Goal: Task Accomplishment & Management: Complete application form

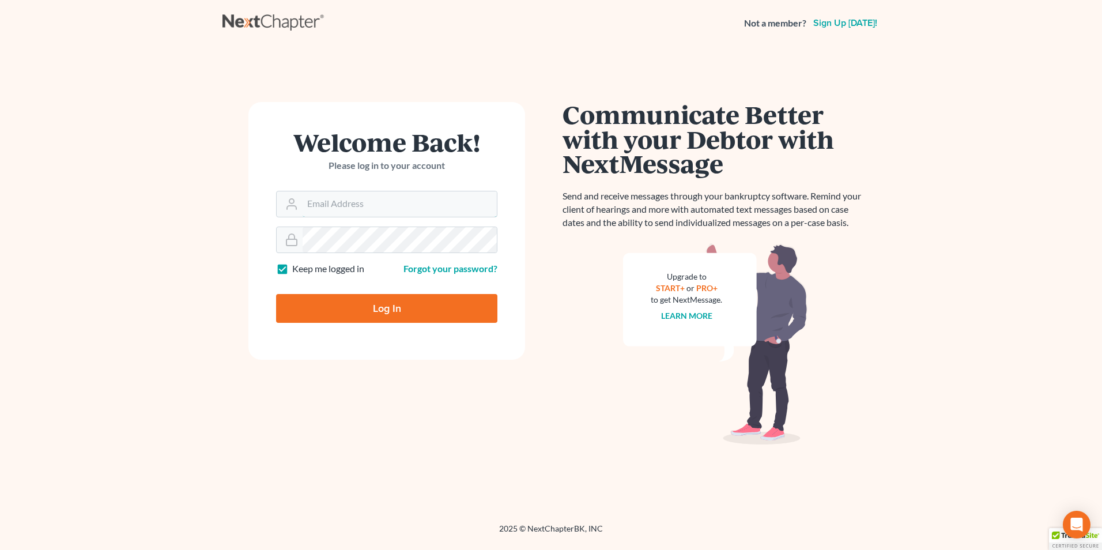
type input "Robertaltagen@altagenlaw.com"
click at [384, 301] on input "Log In" at bounding box center [386, 308] width 221 height 29
type input "Thinking..."
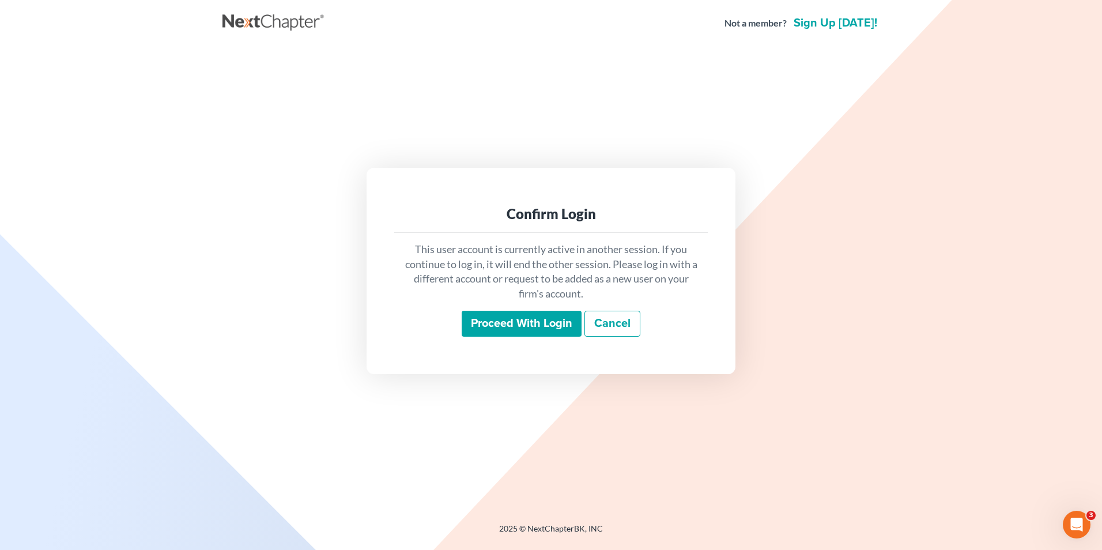
click at [509, 326] on input "Proceed with login" at bounding box center [522, 324] width 120 height 27
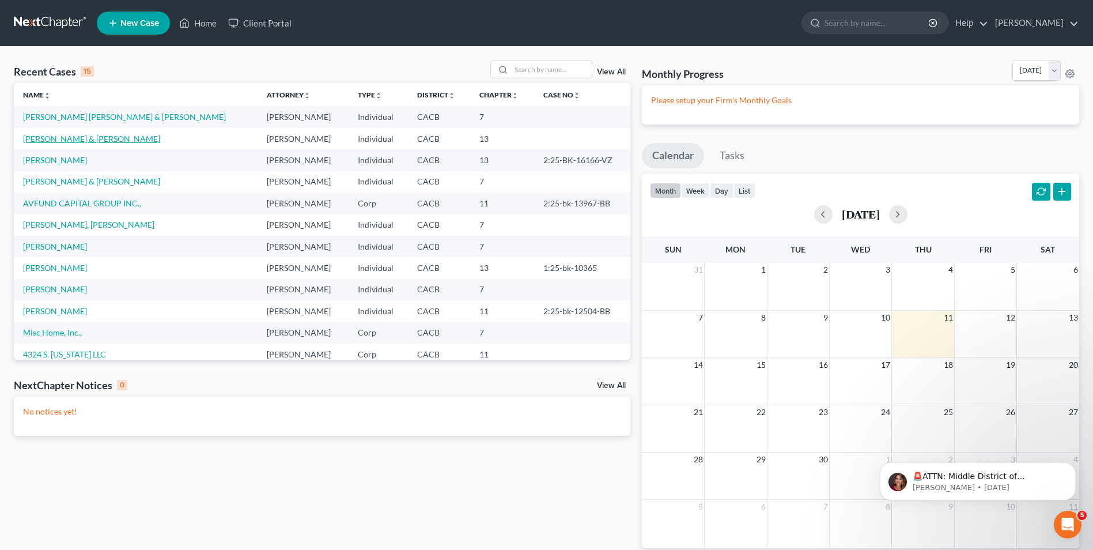
click at [78, 141] on link "[PERSON_NAME] & [PERSON_NAME]" at bounding box center [91, 139] width 137 height 10
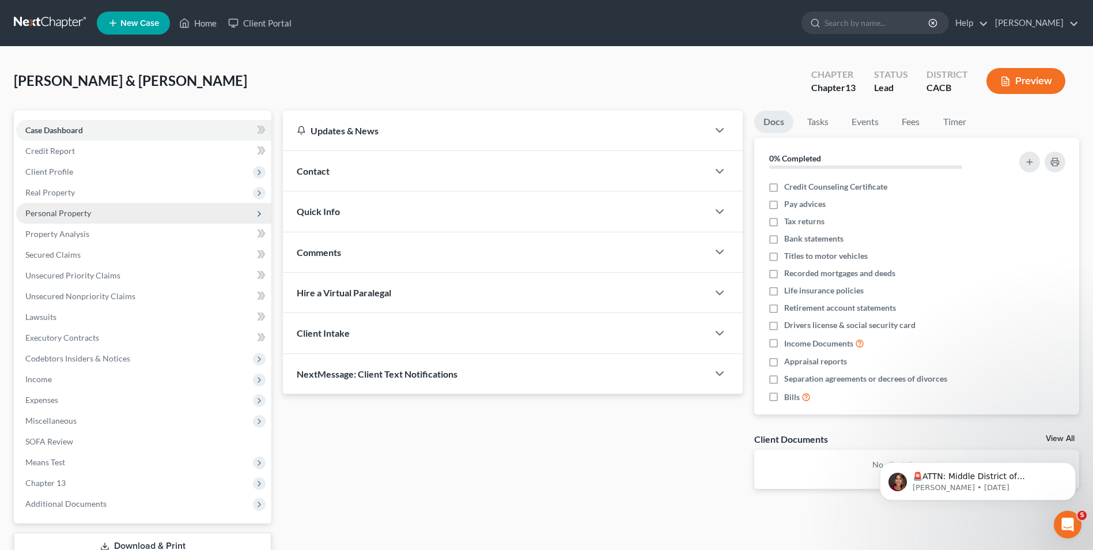
click at [72, 212] on span "Personal Property" at bounding box center [58, 213] width 66 height 10
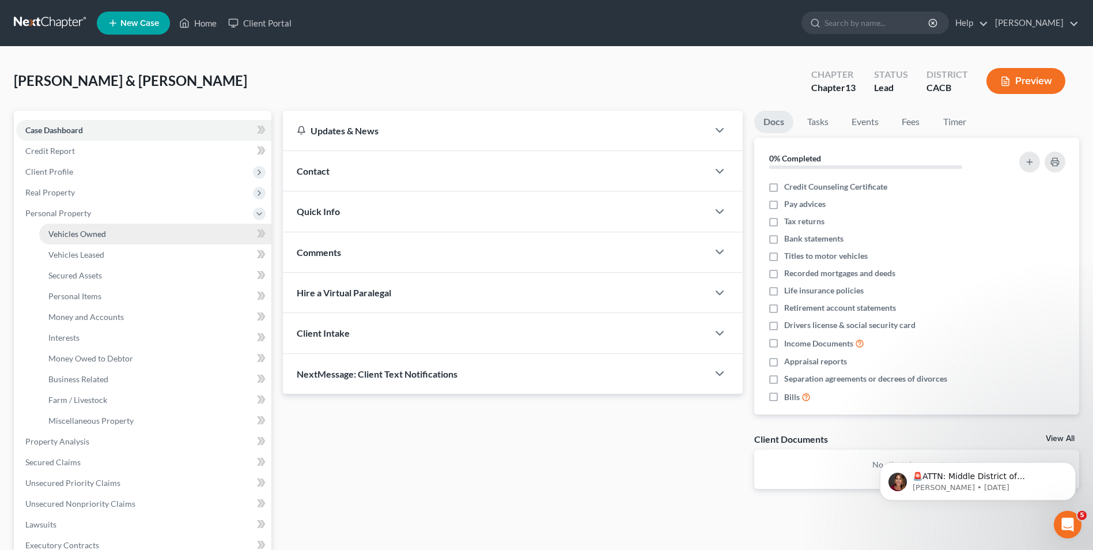
click at [95, 236] on span "Vehicles Owned" at bounding box center [77, 234] width 58 height 10
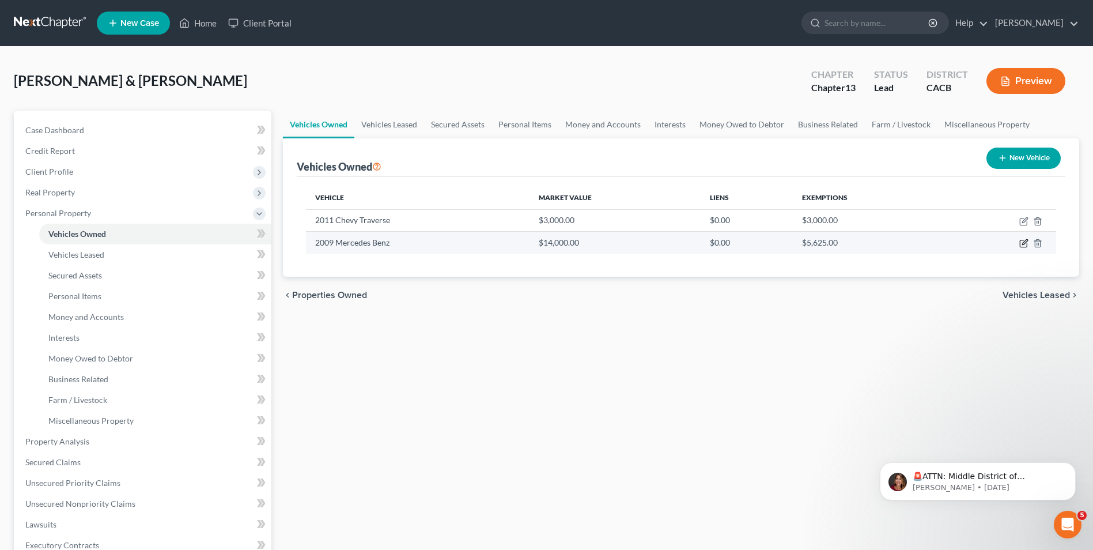
click at [1022, 243] on icon "button" at bounding box center [1024, 243] width 9 height 9
select select "0"
select select "17"
select select "3"
select select "2"
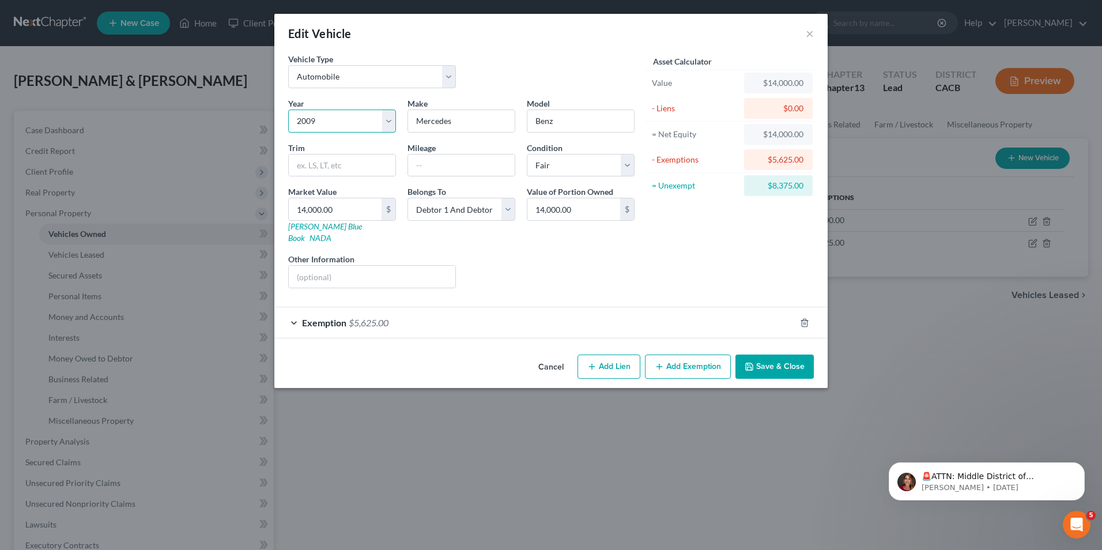
click at [323, 115] on select "Select 2026 2025 2024 2023 2022 2021 2020 2019 2018 2017 2016 2015 2014 2013 20…" at bounding box center [342, 121] width 108 height 23
click at [321, 121] on select "Select 2026 2025 2024 2023 2022 2021 2020 2019 2018 2017 2016 2015 2014 2013 20…" at bounding box center [342, 121] width 108 height 23
select select "11"
click at [288, 110] on select "Select 2026 2025 2024 2023 2022 2021 2020 2019 2018 2017 2016 2015 2014 2013 20…" at bounding box center [342, 121] width 108 height 23
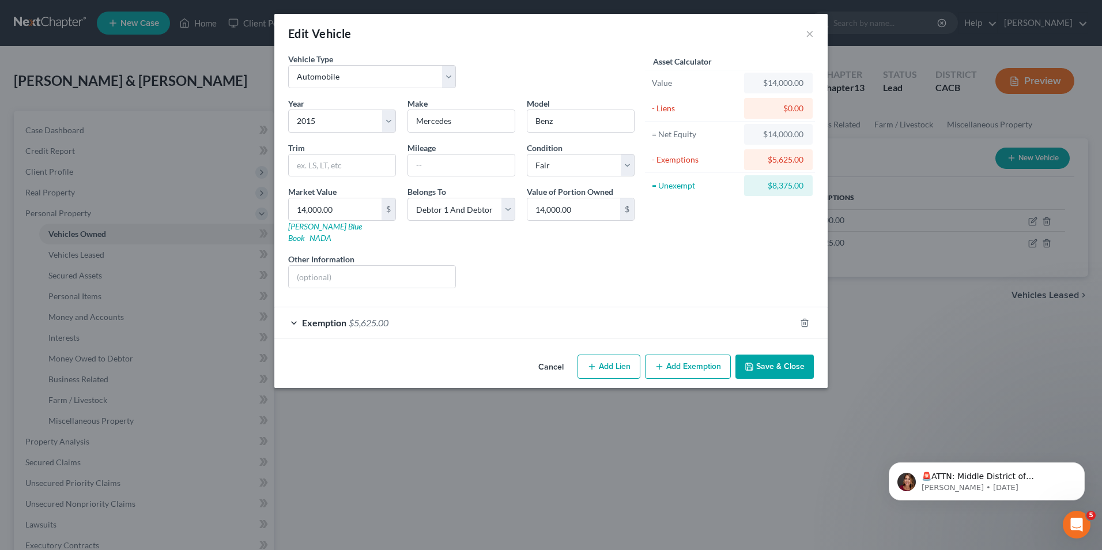
click at [779, 358] on button "Save & Close" at bounding box center [774, 366] width 78 height 24
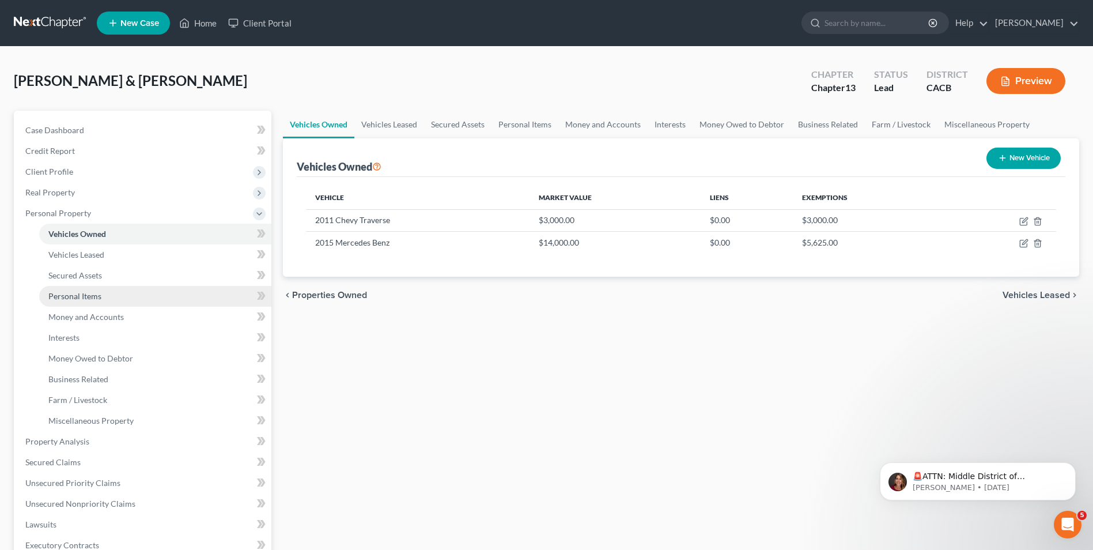
click at [70, 301] on link "Personal Items" at bounding box center [155, 296] width 232 height 21
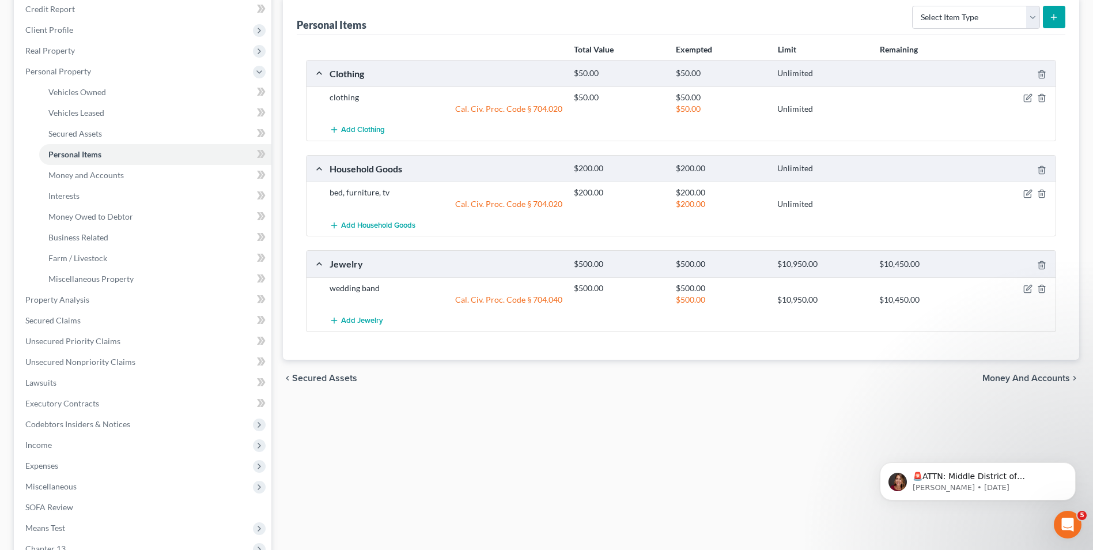
scroll to position [115, 0]
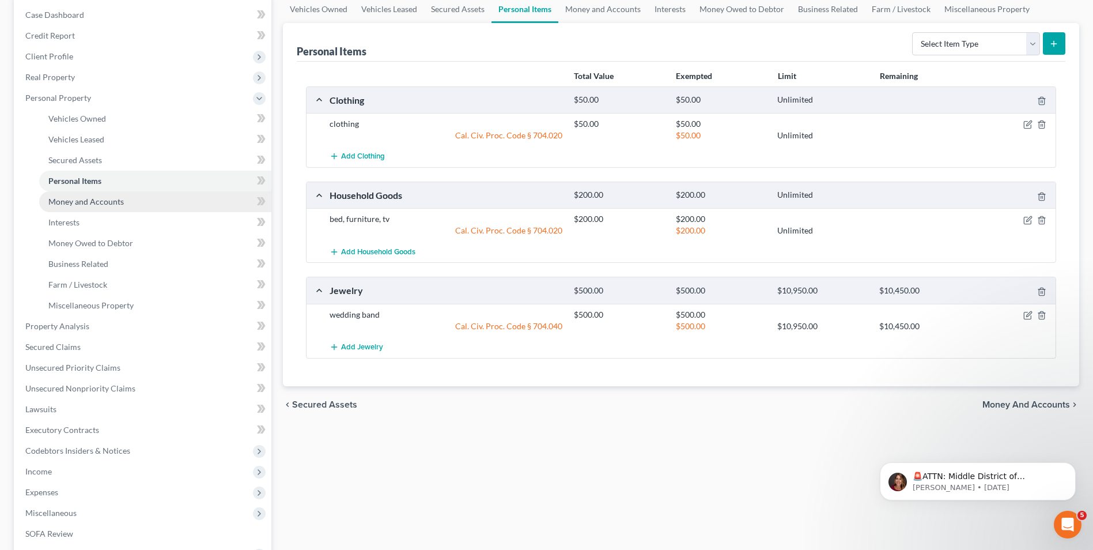
click at [99, 204] on span "Money and Accounts" at bounding box center [86, 202] width 76 height 10
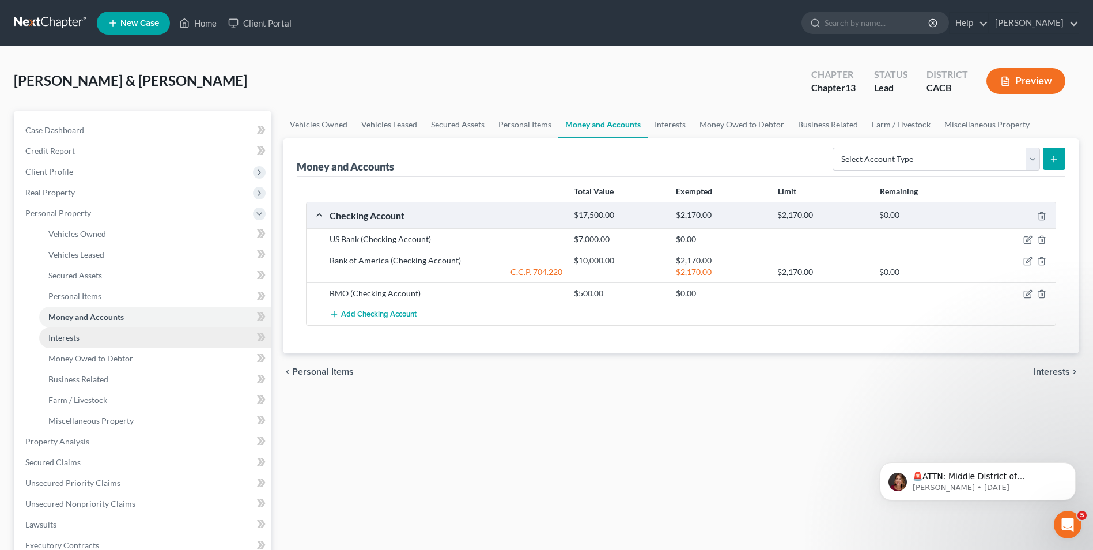
click at [69, 339] on span "Interests" at bounding box center [63, 338] width 31 height 10
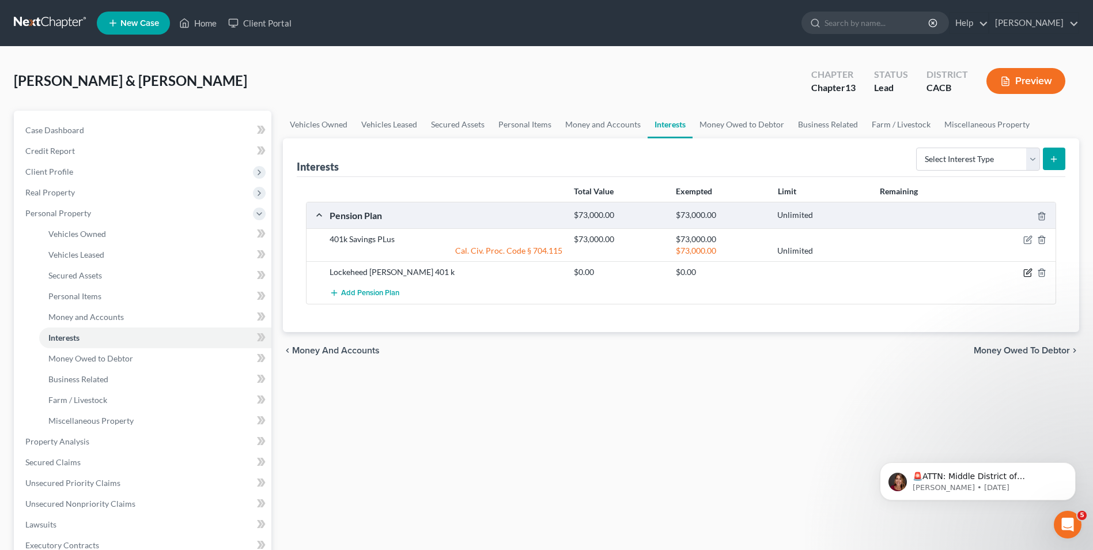
click at [1026, 273] on icon "button" at bounding box center [1028, 272] width 9 height 9
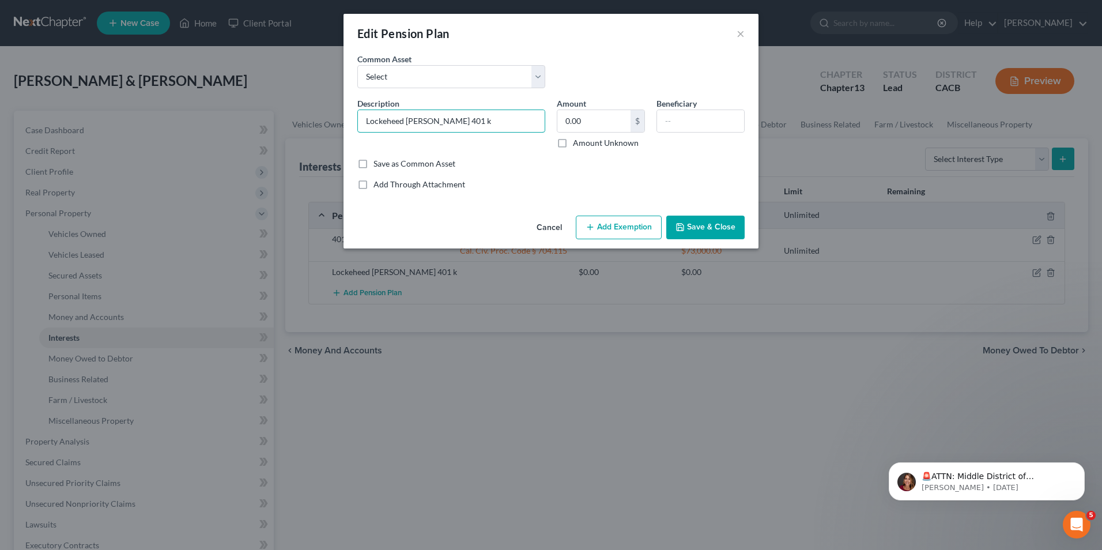
drag, startPoint x: 431, startPoint y: 120, endPoint x: 172, endPoint y: 137, distance: 259.3
click at [172, 137] on div "Edit Pension Plan × An exemption set must first be selected from the Filing Inf…" at bounding box center [551, 275] width 1102 height 550
click at [454, 123] on input "401 k" at bounding box center [451, 121] width 187 height 22
type input "401 k"
click at [573, 143] on label "Amount Unknown" at bounding box center [606, 143] width 66 height 12
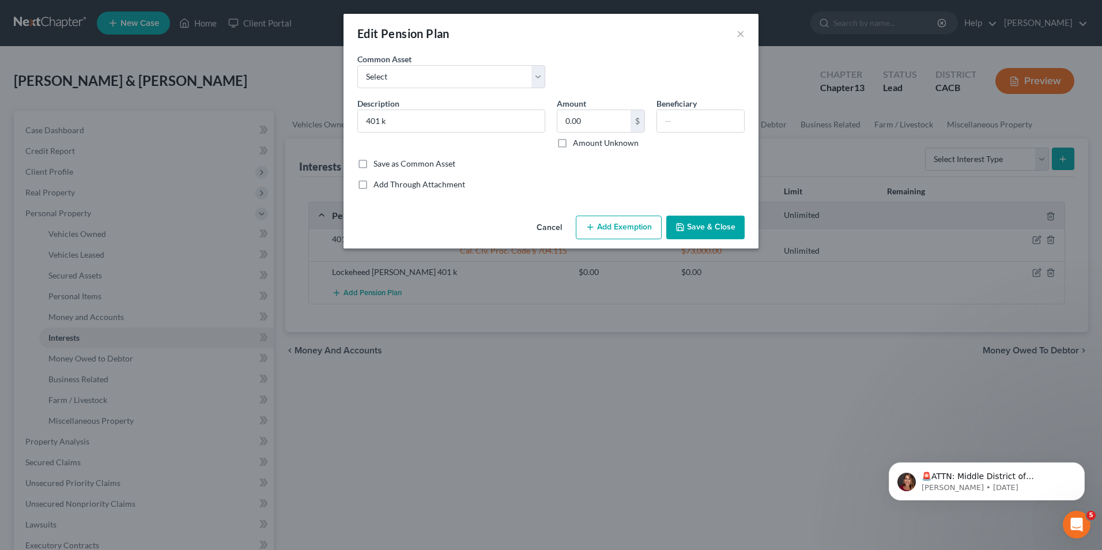
click at [578, 143] on input "Amount Unknown" at bounding box center [581, 140] width 7 height 7
checkbox input "true"
click at [373, 163] on label "Save as Common Asset" at bounding box center [414, 164] width 82 height 12
click at [378, 163] on input "Save as Common Asset" at bounding box center [381, 161] width 7 height 7
checkbox input "true"
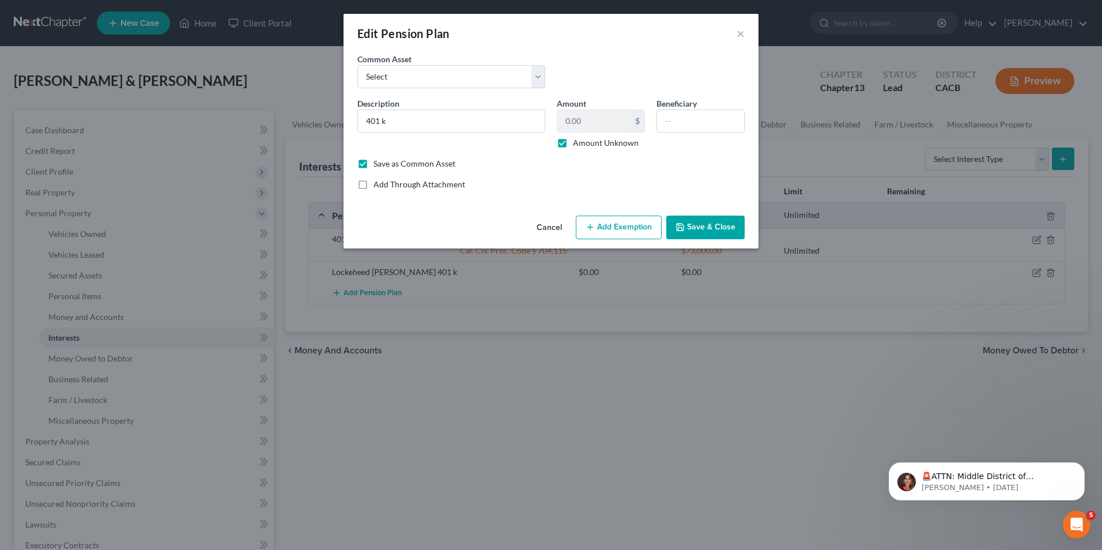
click at [711, 226] on button "Save & Close" at bounding box center [705, 228] width 78 height 24
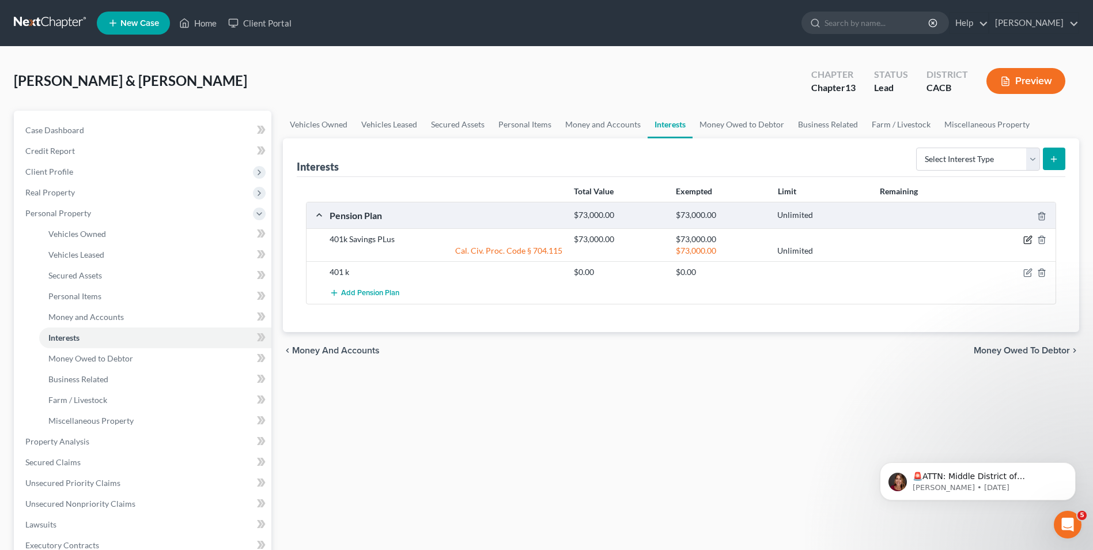
click at [1028, 238] on icon "button" at bounding box center [1028, 239] width 9 height 9
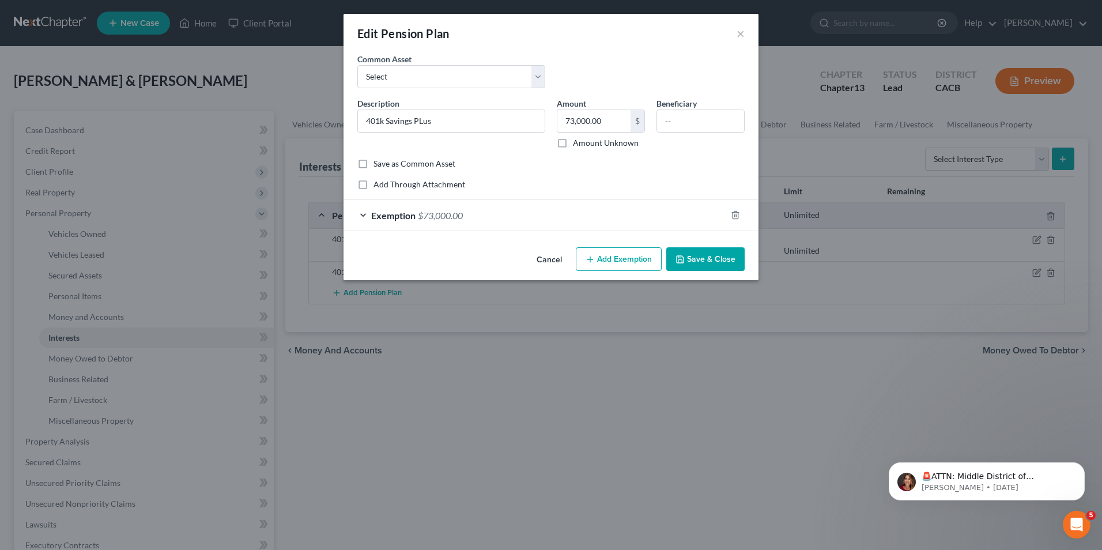
click at [573, 141] on label "Amount Unknown" at bounding box center [606, 143] width 66 height 12
click at [578, 141] on input "Amount Unknown" at bounding box center [581, 140] width 7 height 7
checkbox input "true"
click at [734, 215] on icon "button" at bounding box center [735, 214] width 9 height 9
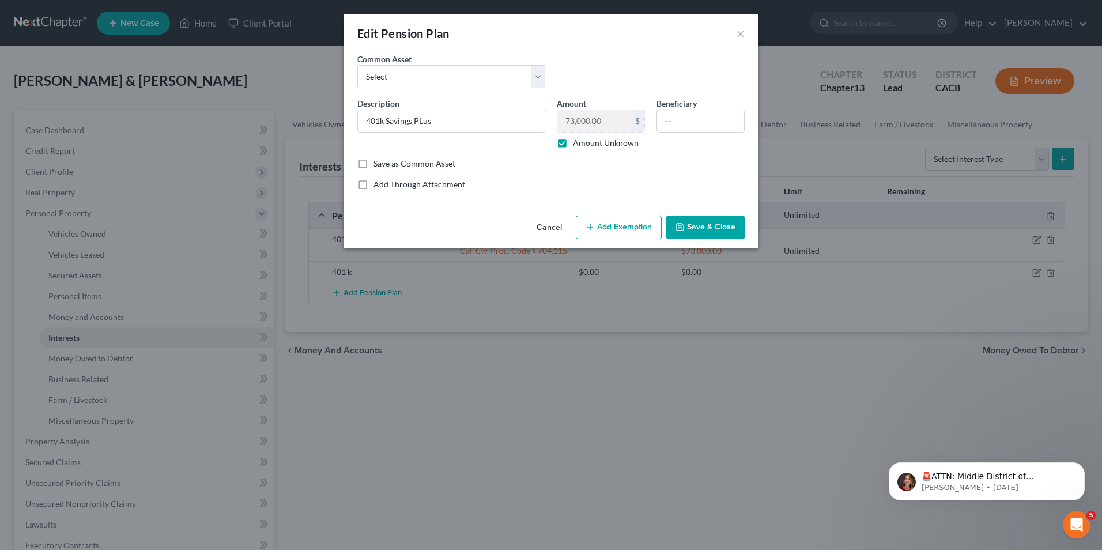
click at [697, 233] on button "Save & Close" at bounding box center [705, 228] width 78 height 24
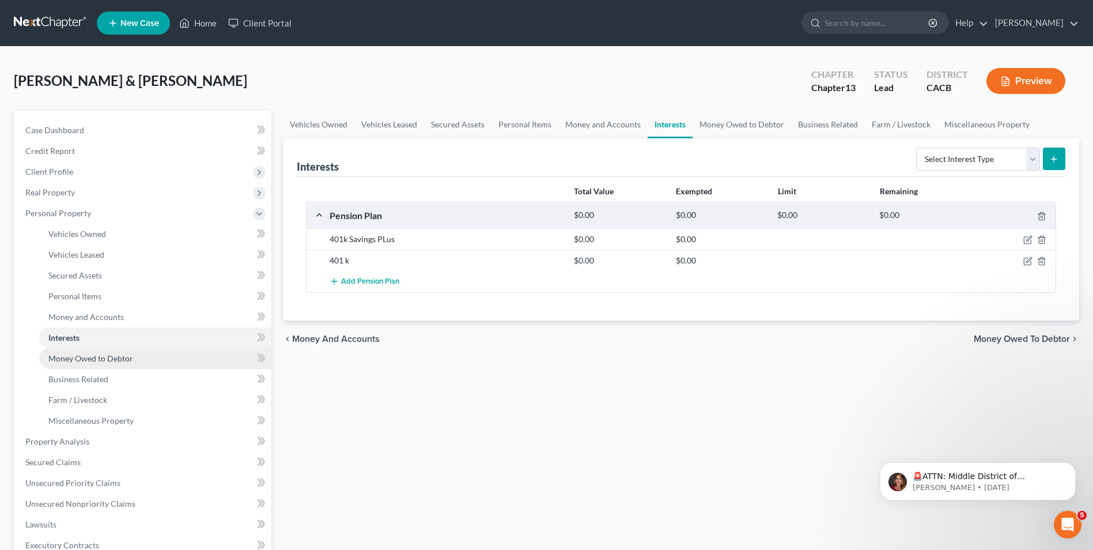
click at [104, 353] on span "Money Owed to Debtor" at bounding box center [90, 358] width 85 height 10
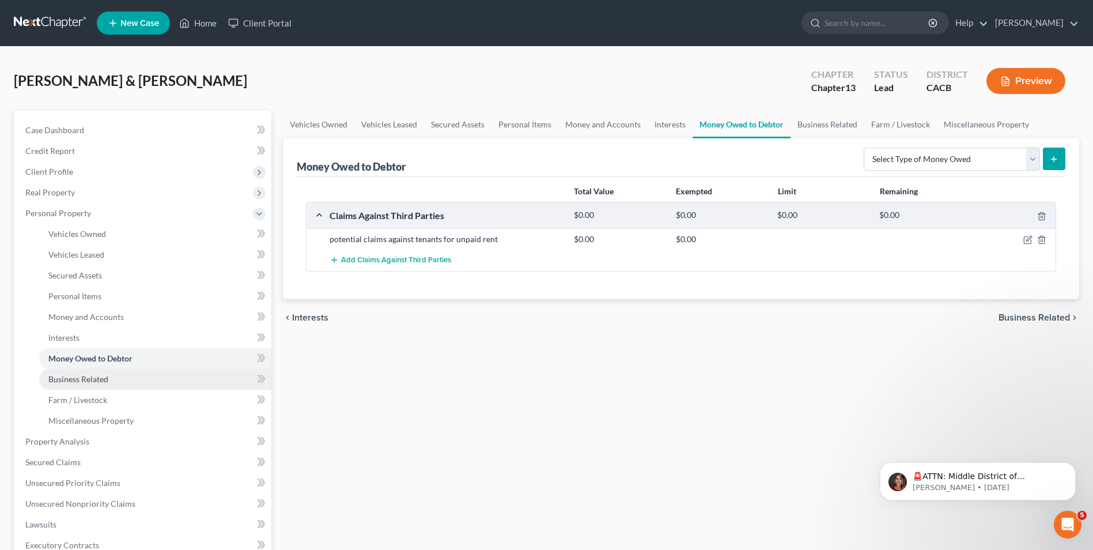
click at [99, 381] on span "Business Related" at bounding box center [78, 379] width 60 height 10
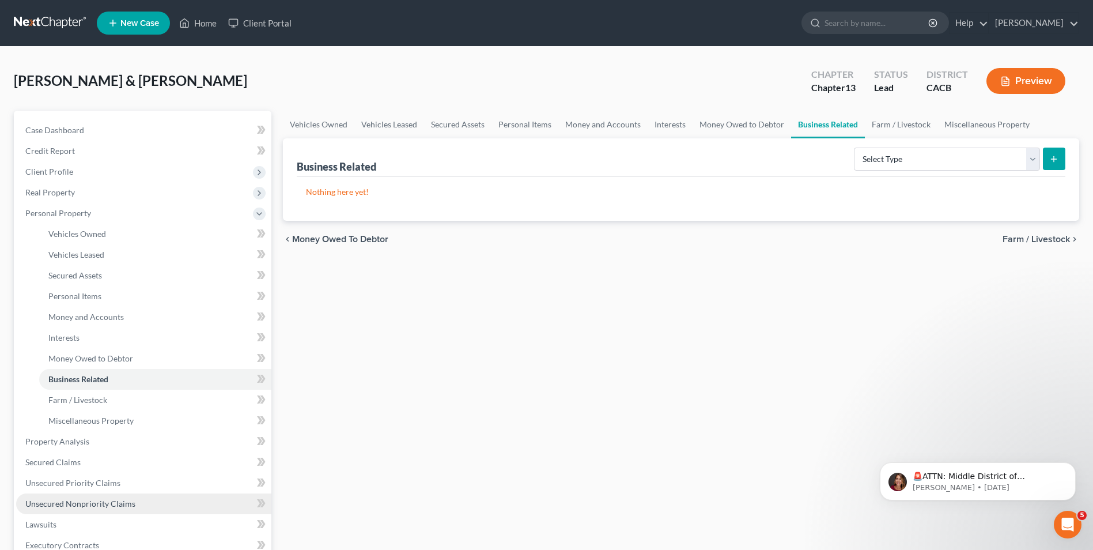
click at [66, 505] on span "Unsecured Nonpriority Claims" at bounding box center [80, 504] width 110 height 10
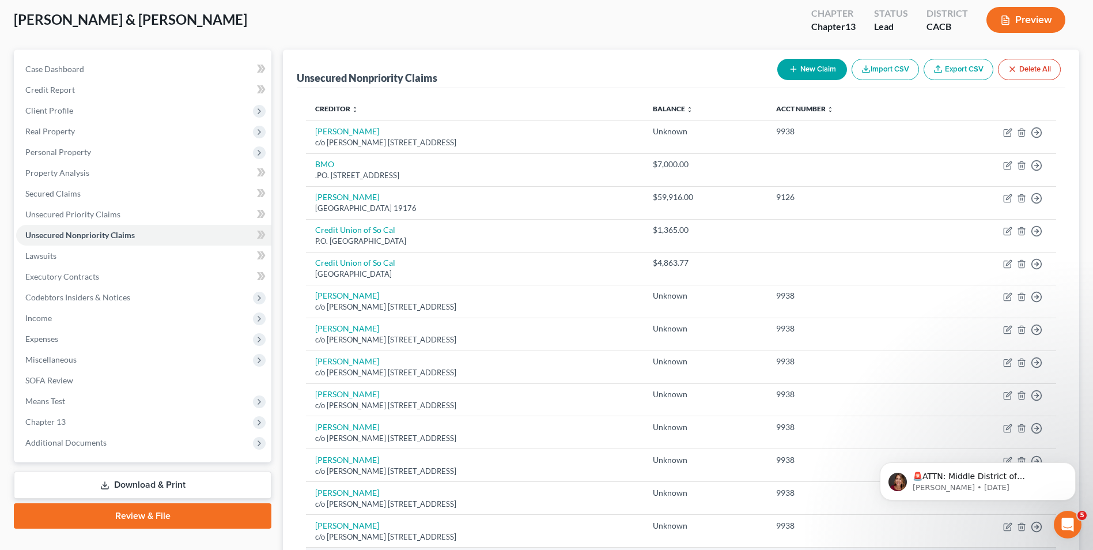
scroll to position [58, 0]
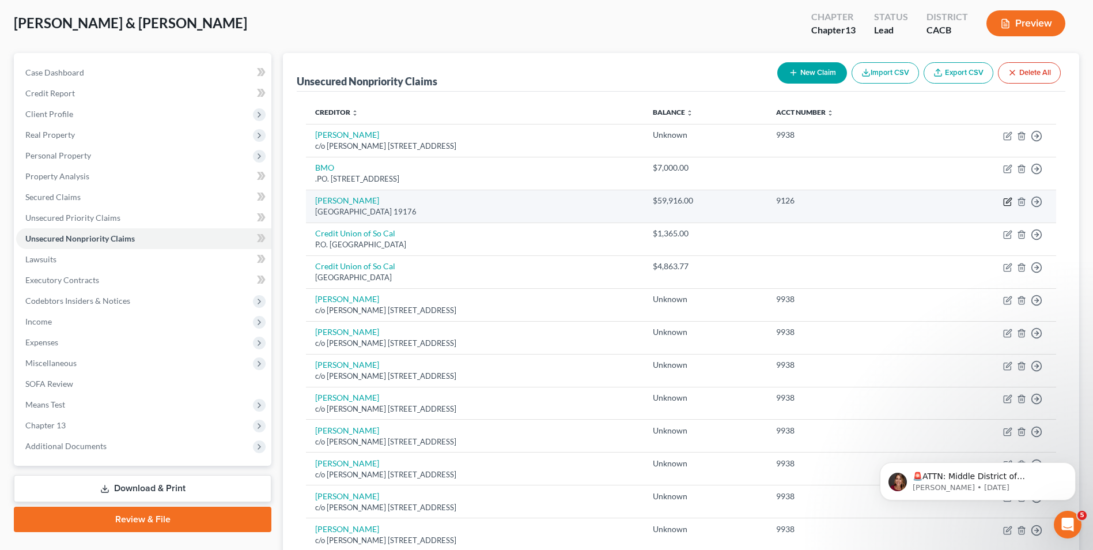
click at [1009, 204] on icon "button" at bounding box center [1007, 201] width 9 height 9
select select "39"
select select "2"
select select "1"
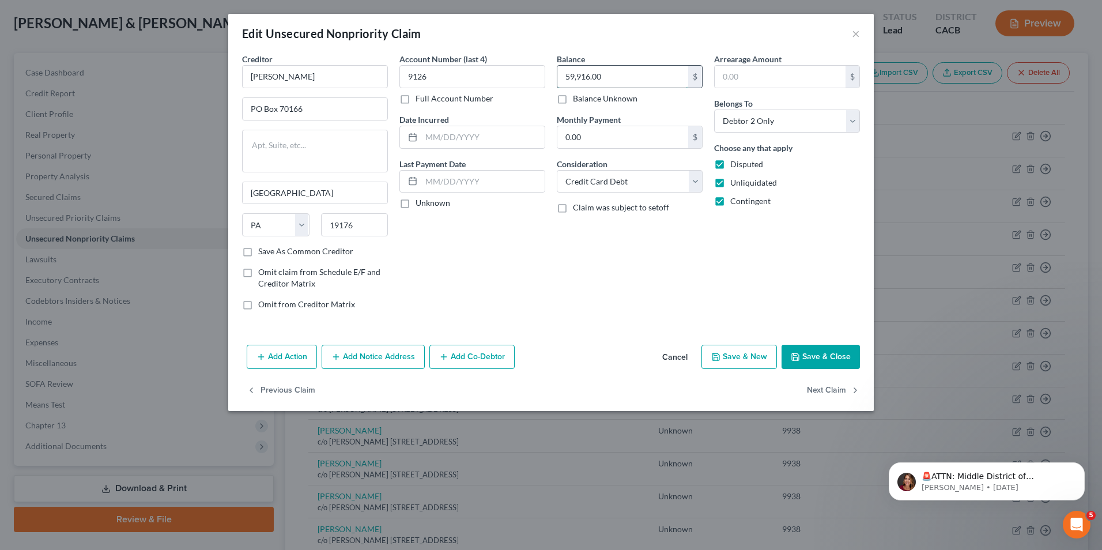
click at [574, 74] on input "59,916.00" at bounding box center [622, 77] width 131 height 22
type input "5,916.00"
click at [735, 354] on button "Save & New" at bounding box center [739, 357] width 76 height 24
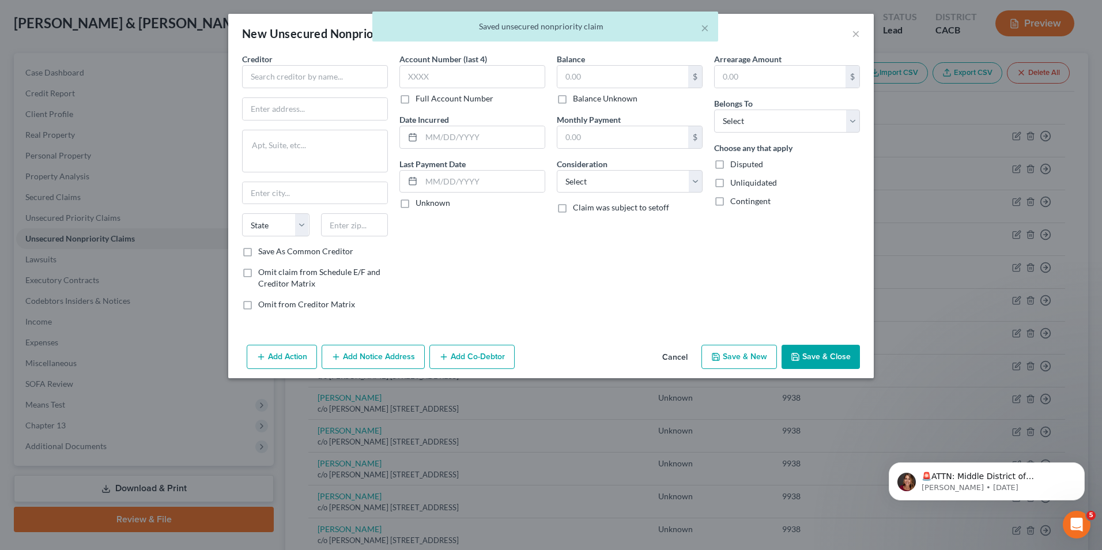
click at [855, 33] on div "× Saved unsecured nonpriority claim" at bounding box center [545, 30] width 1102 height 36
click at [839, 357] on button "Save & Close" at bounding box center [821, 357] width 78 height 24
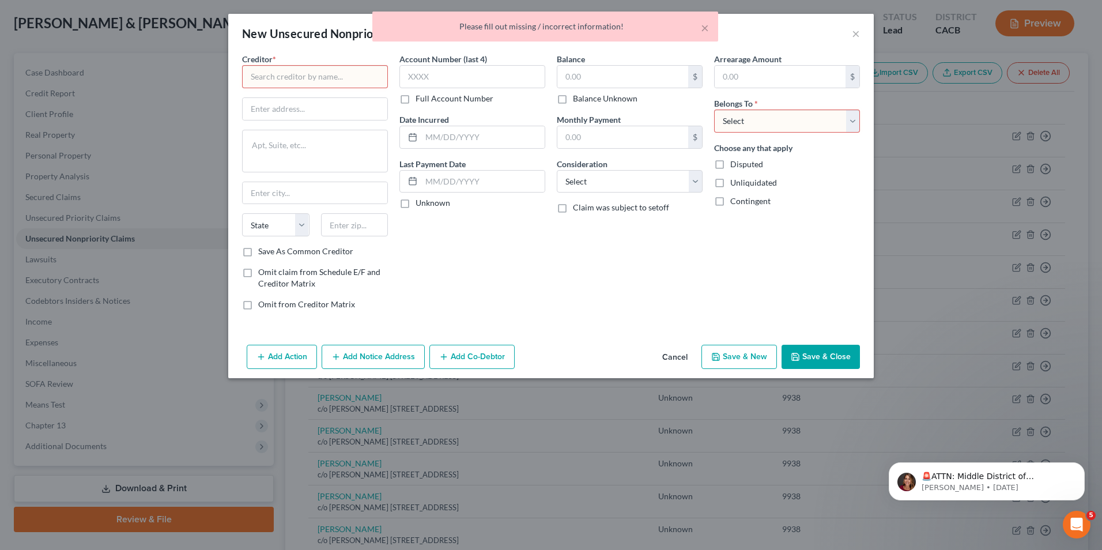
click at [857, 33] on body "Home New Case Client Portal [PERSON_NAME] [EMAIL_ADDRESS][DOMAIN_NAME] My Accou…" at bounding box center [551, 390] width 1102 height 897
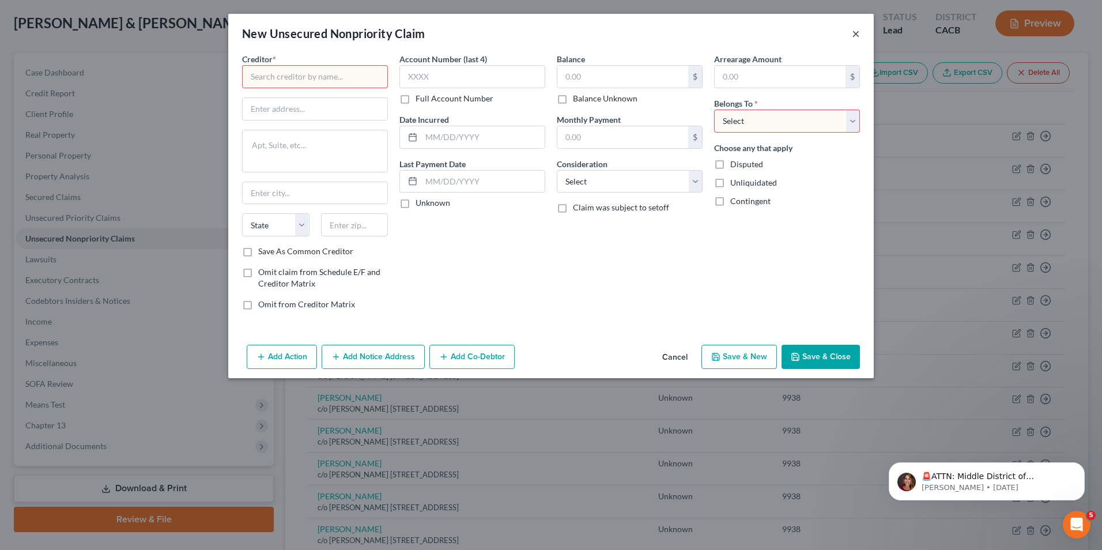
click at [855, 34] on button "×" at bounding box center [856, 34] width 8 height 14
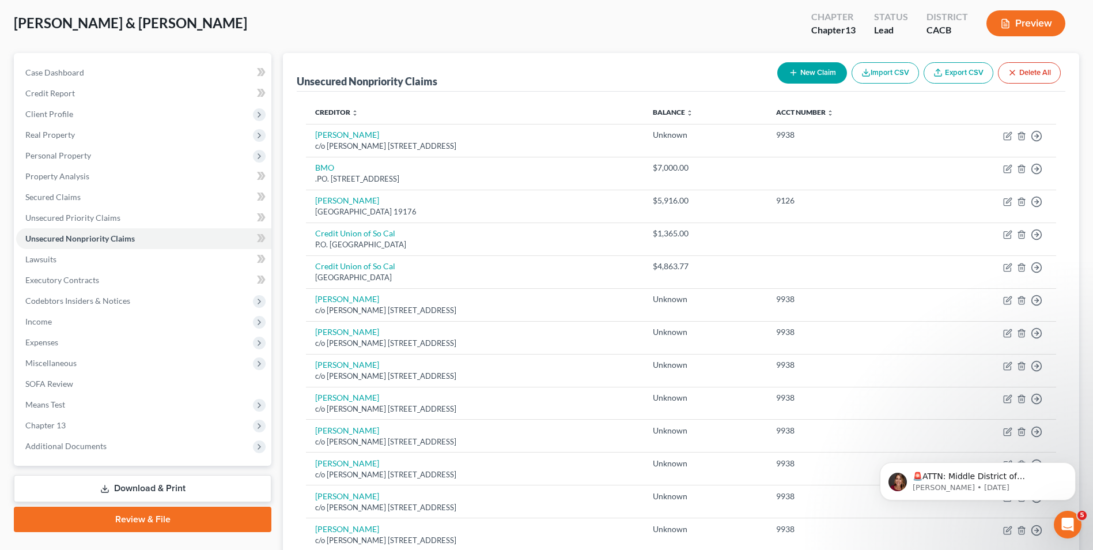
click at [150, 480] on link "Download & Print" at bounding box center [143, 488] width 258 height 27
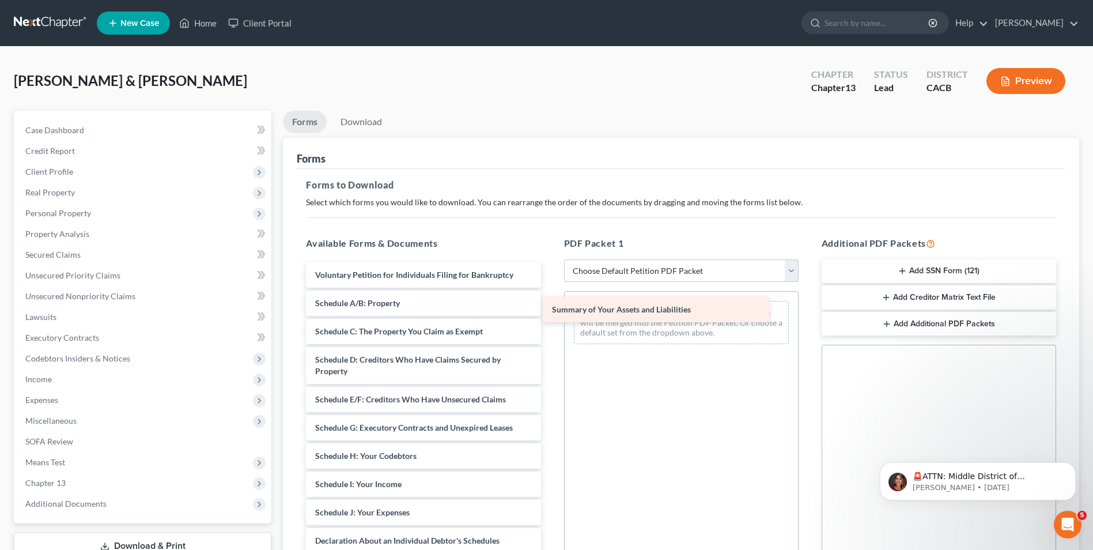
drag, startPoint x: 474, startPoint y: 301, endPoint x: 711, endPoint y: 307, distance: 237.0
click at [550, 307] on div "Summary of Your Assets and Liabilities Voluntary Petition for Individuals Filin…" at bounding box center [423, 518] width 253 height 512
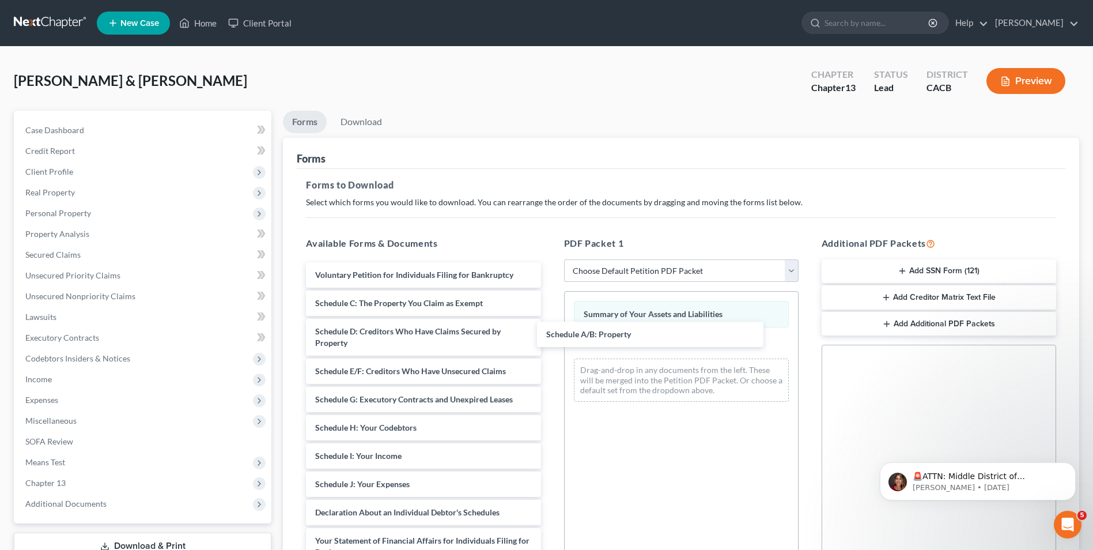
drag, startPoint x: 462, startPoint y: 307, endPoint x: 565, endPoint y: 323, distance: 103.9
click at [550, 335] on div "Schedule A/B: Property Voluntary Petition for Individuals Filing for Bankruptcy…" at bounding box center [423, 504] width 253 height 484
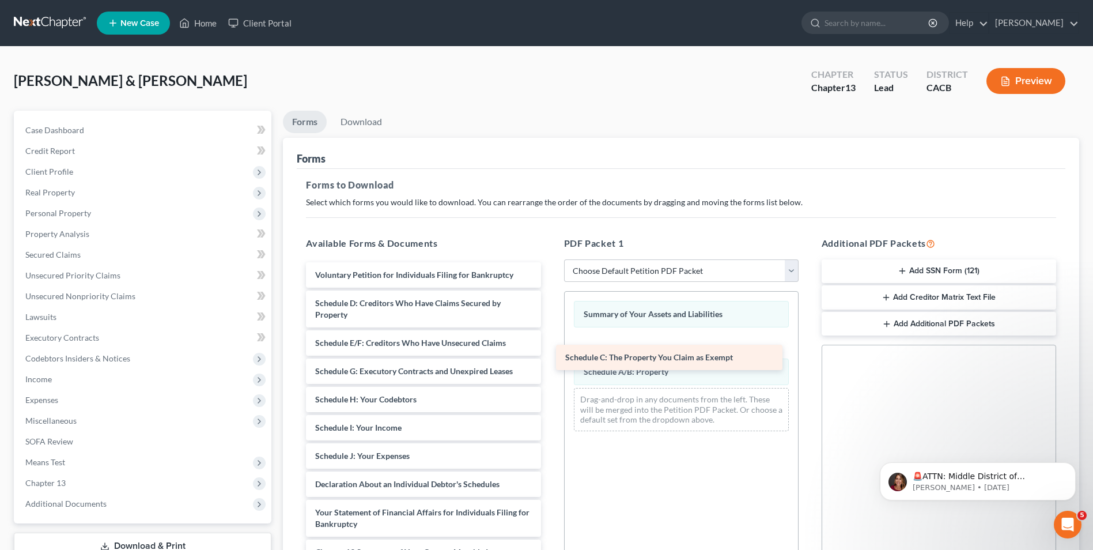
drag, startPoint x: 437, startPoint y: 308, endPoint x: 687, endPoint y: 356, distance: 254.8
click at [550, 360] on div "Schedule C: The Property You Claim as Exempt Voluntary Petition for Individuals…" at bounding box center [423, 489] width 253 height 455
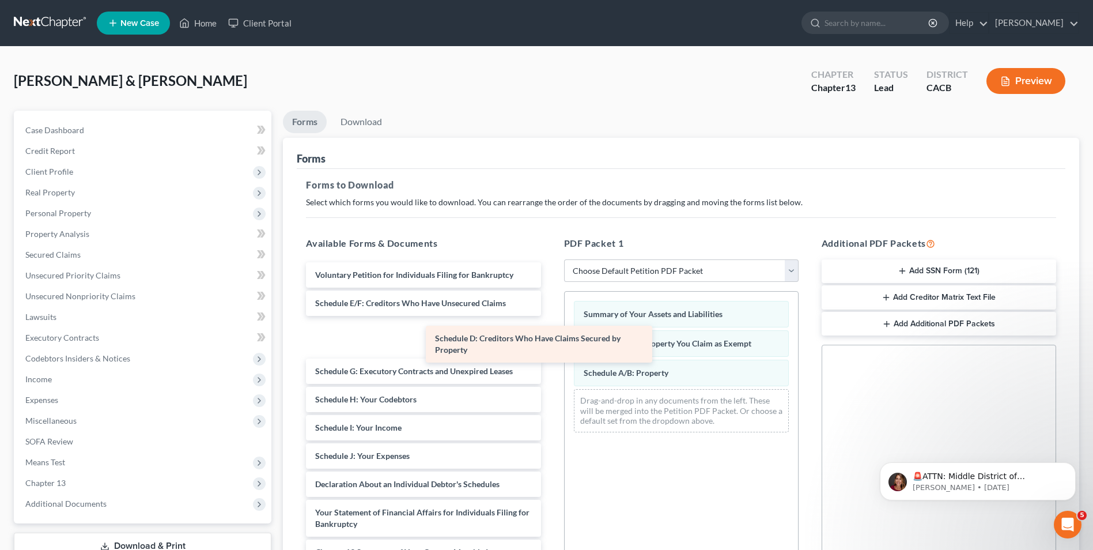
drag, startPoint x: 407, startPoint y: 311, endPoint x: 684, endPoint y: 349, distance: 279.3
click at [550, 354] on div "Schedule D: Creditors Who Have Claims Secured by Property Voluntary Petition fo…" at bounding box center [423, 489] width 253 height 455
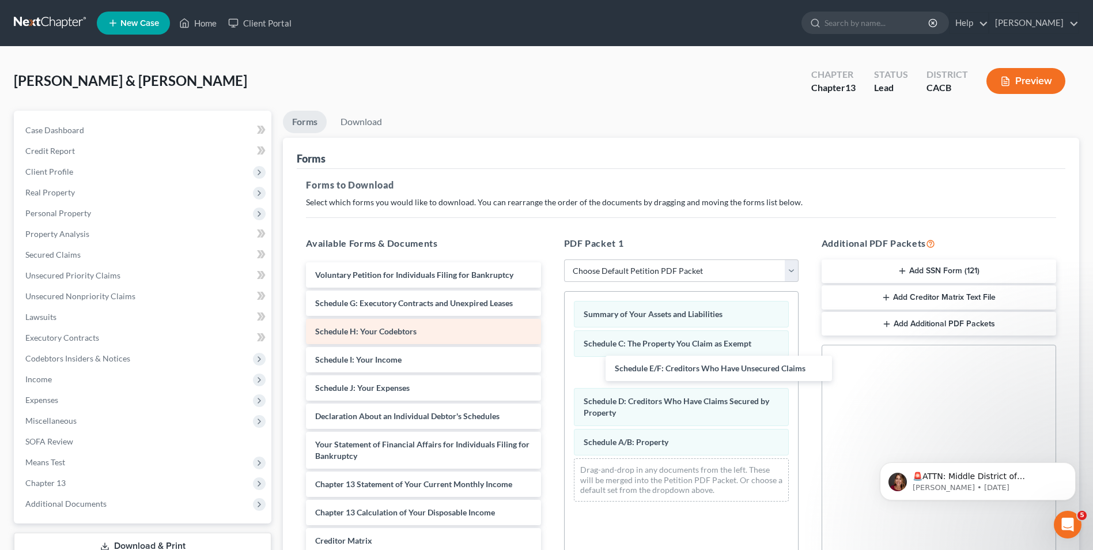
drag, startPoint x: 433, startPoint y: 301, endPoint x: 523, endPoint y: 331, distance: 94.6
click at [550, 364] on div "Schedule E/F: Creditors Who Have Unsecured Claims Voluntary Petition for Indivi…" at bounding box center [423, 455] width 253 height 387
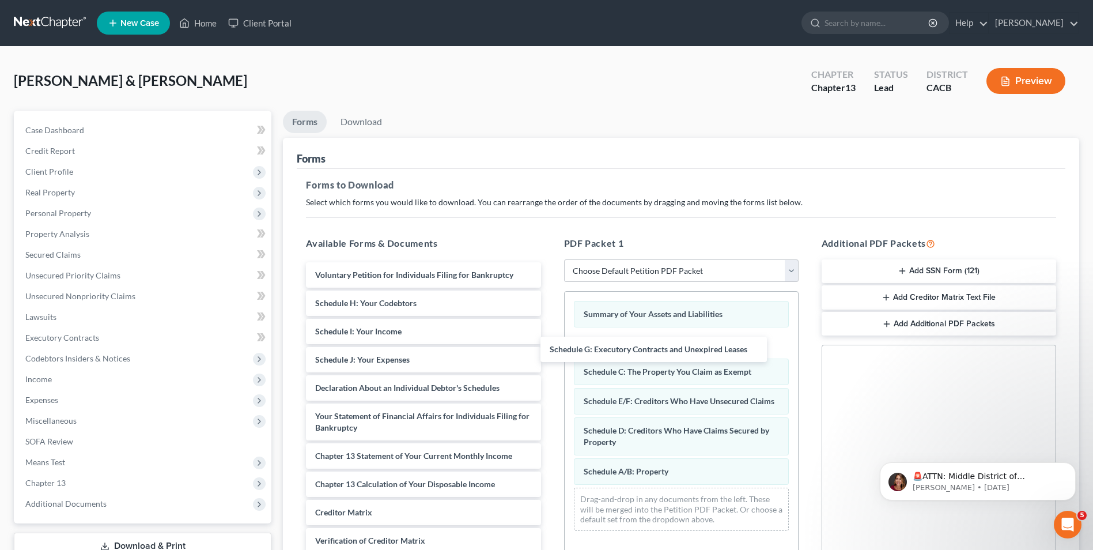
click at [550, 342] on div "Schedule G: Executory Contracts and Unexpired Leases Voluntary Petition for Ind…" at bounding box center [423, 441] width 253 height 359
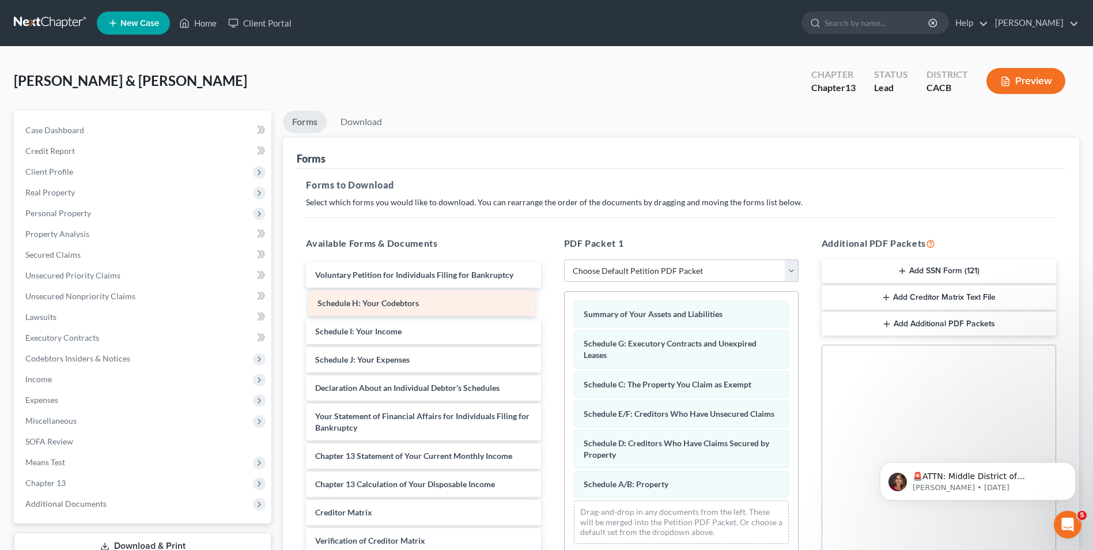
drag, startPoint x: 434, startPoint y: 310, endPoint x: 644, endPoint y: 335, distance: 212.0
click at [550, 335] on div "Schedule H: Your Codebtors Voluntary Petition for Individuals Filing for Bankru…" at bounding box center [423, 441] width 253 height 359
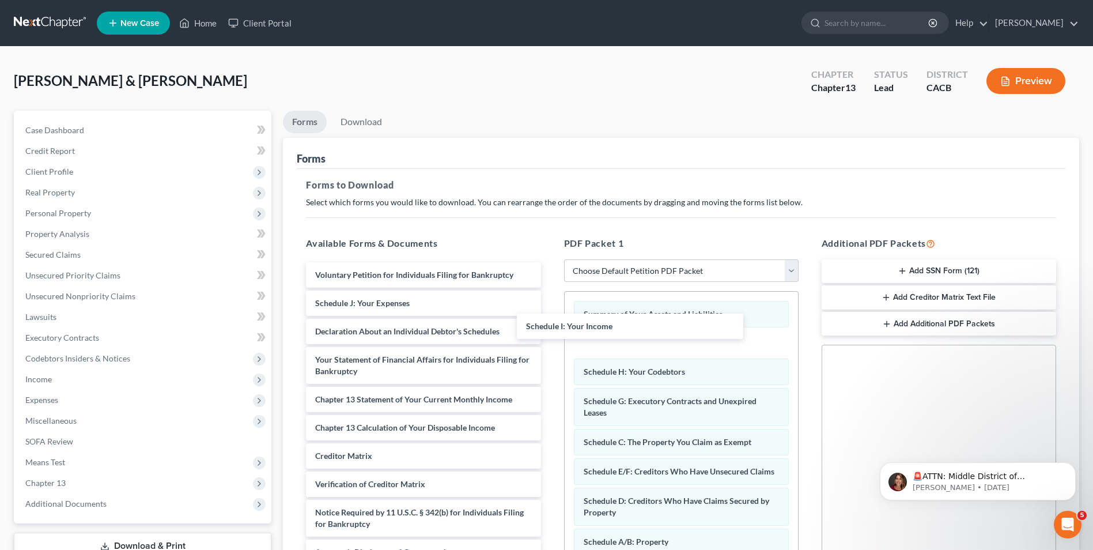
drag, startPoint x: 421, startPoint y: 309, endPoint x: 582, endPoint y: 329, distance: 161.4
click at [550, 332] on div "Schedule I: Your Income Voluntary Petition for Individuals Filing for Bankruptc…" at bounding box center [423, 413] width 253 height 303
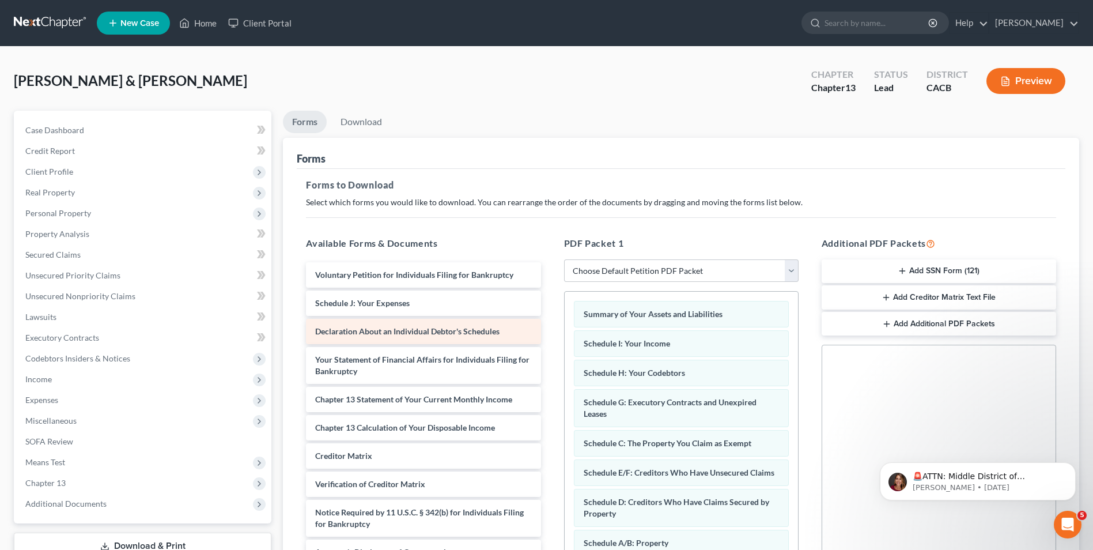
click at [550, 328] on div "Voluntary Petition for Individuals Filing for Bankruptcy Schedule J: Your Expen…" at bounding box center [423, 413] width 253 height 303
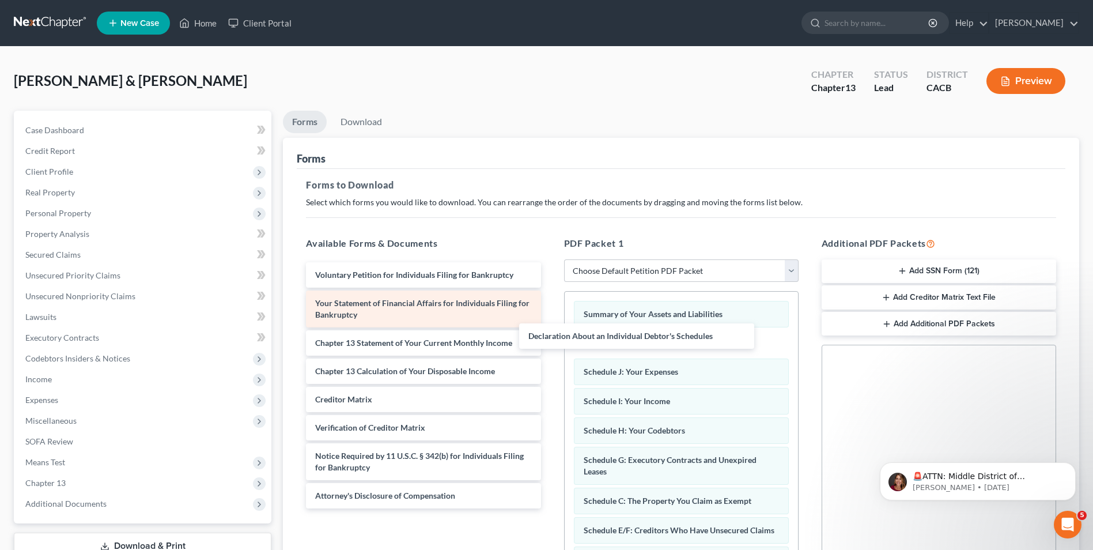
drag, startPoint x: 452, startPoint y: 304, endPoint x: 503, endPoint y: 318, distance: 52.7
click at [550, 337] on div "Declaration About an Individual Debtor's Schedules Voluntary Petition for Indiv…" at bounding box center [423, 385] width 253 height 246
drag, startPoint x: 431, startPoint y: 317, endPoint x: 678, endPoint y: 335, distance: 247.9
click at [550, 335] on div "Your Statement of Financial Affairs for Individuals Filing for Bankruptcy Volun…" at bounding box center [423, 385] width 253 height 246
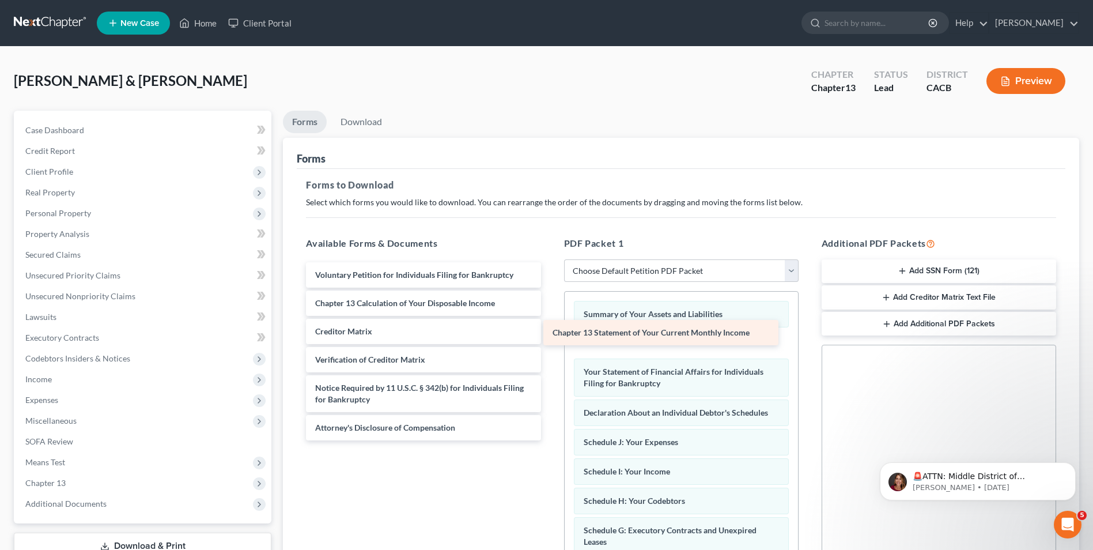
drag, startPoint x: 418, startPoint y: 297, endPoint x: 671, endPoint y: 326, distance: 254.7
click at [550, 326] on div "Chapter 13 Statement of Your Current Monthly Income Voluntary Petition for Indi…" at bounding box center [423, 351] width 253 height 178
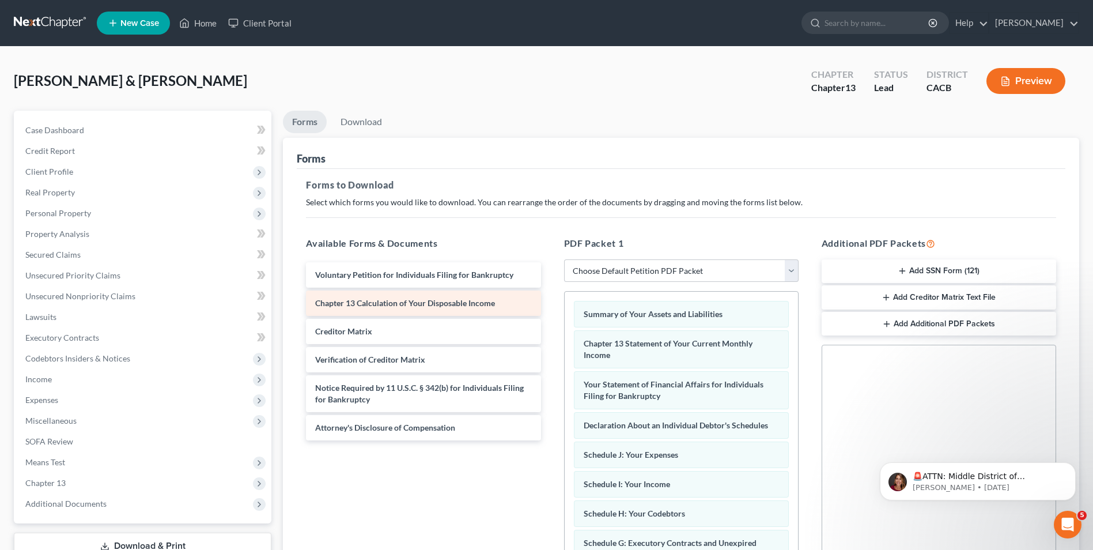
click at [550, 327] on div "Voluntary Petition for Individuals Filing for Bankruptcy Chapter 13 Calculation…" at bounding box center [423, 351] width 253 height 178
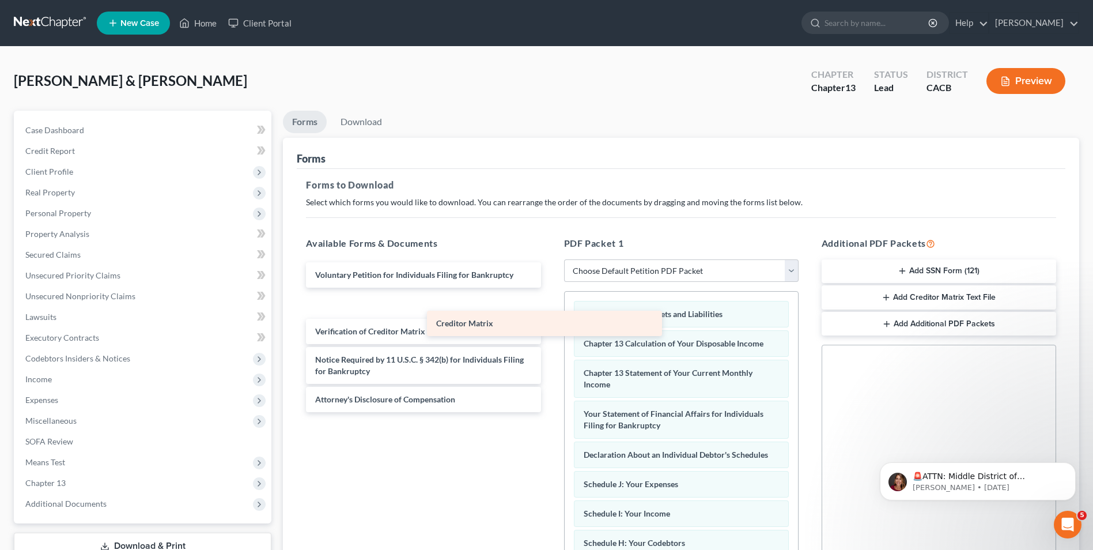
drag, startPoint x: 398, startPoint y: 301, endPoint x: 533, endPoint y: 322, distance: 136.4
click at [533, 322] on div "Creditor Matrix Voluntary Petition for Individuals Filing for Bankruptcy Credit…" at bounding box center [423, 337] width 253 height 150
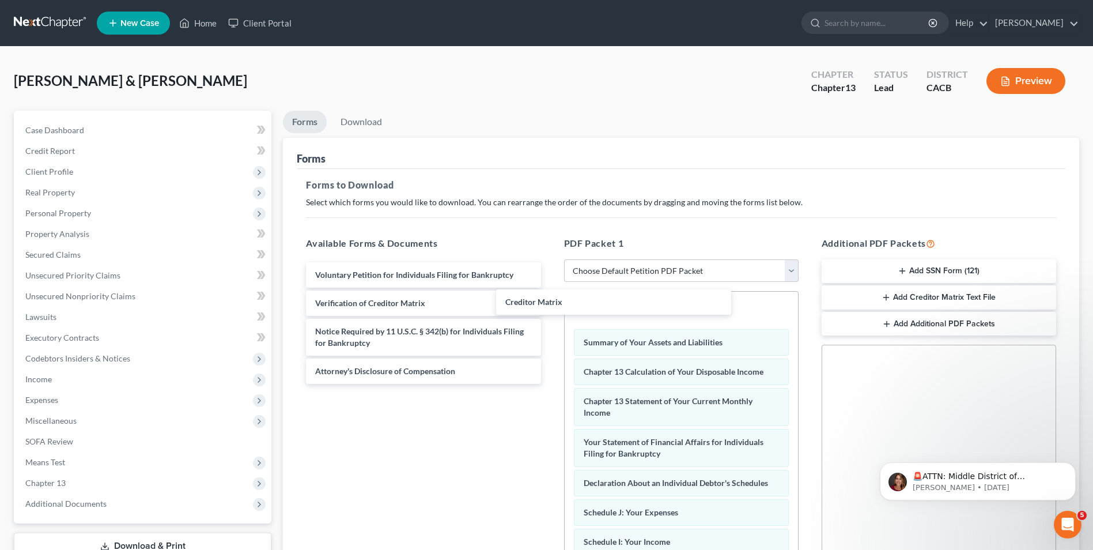
click at [550, 313] on div "Creditor Matrix Voluntary Petition for Individuals Filing for Bankruptcy Credit…" at bounding box center [423, 323] width 253 height 122
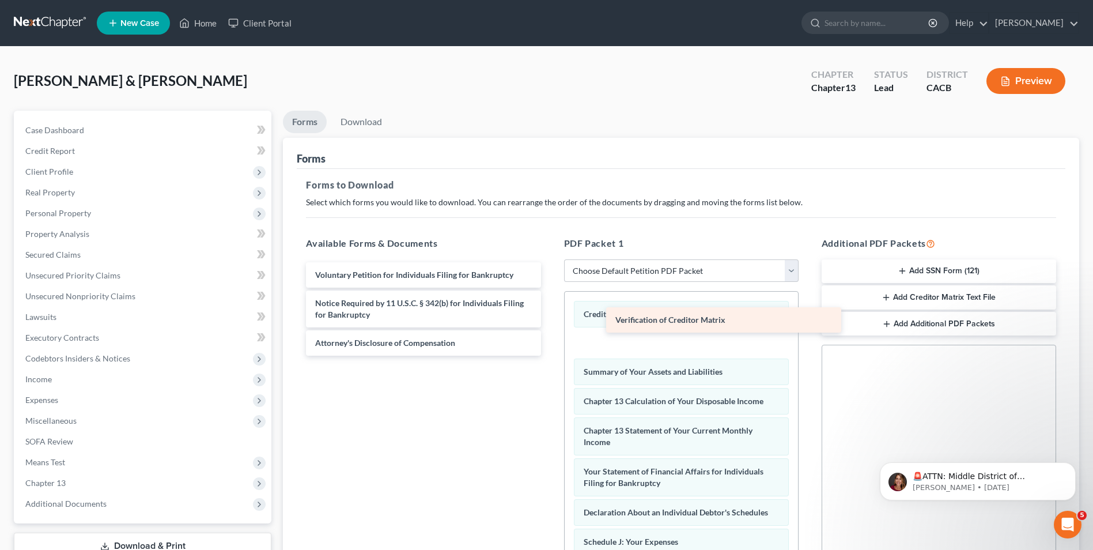
drag, startPoint x: 414, startPoint y: 303, endPoint x: 719, endPoint y: 320, distance: 305.3
click at [550, 320] on div "Verification of Creditor Matrix Voluntary Petition for Individuals Filing for B…" at bounding box center [423, 308] width 253 height 93
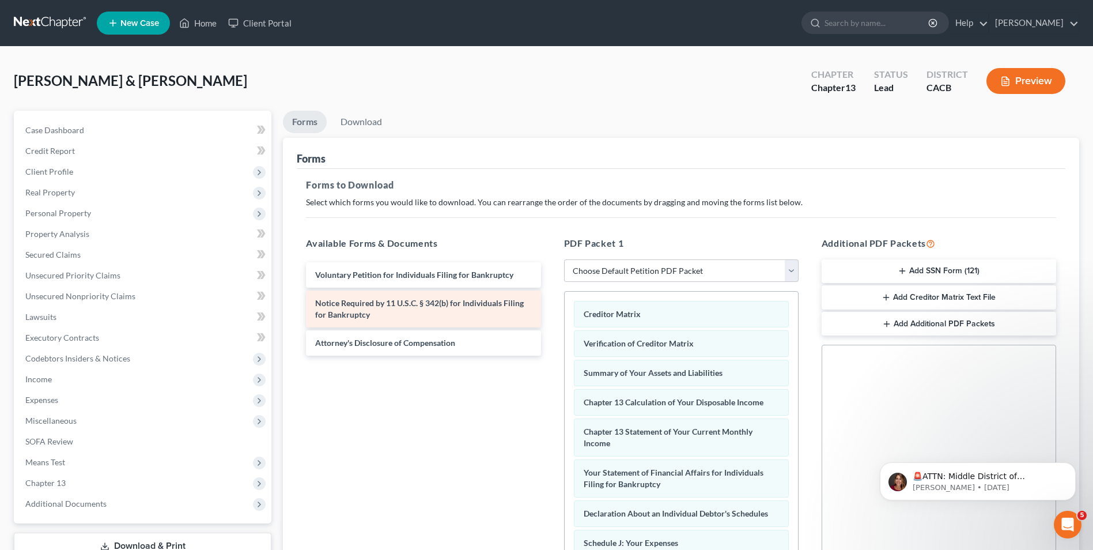
click at [465, 311] on div "Notice Required by 11 U.S.C. § 342(b) for Individuals Filing for Bankruptcy" at bounding box center [423, 308] width 235 height 37
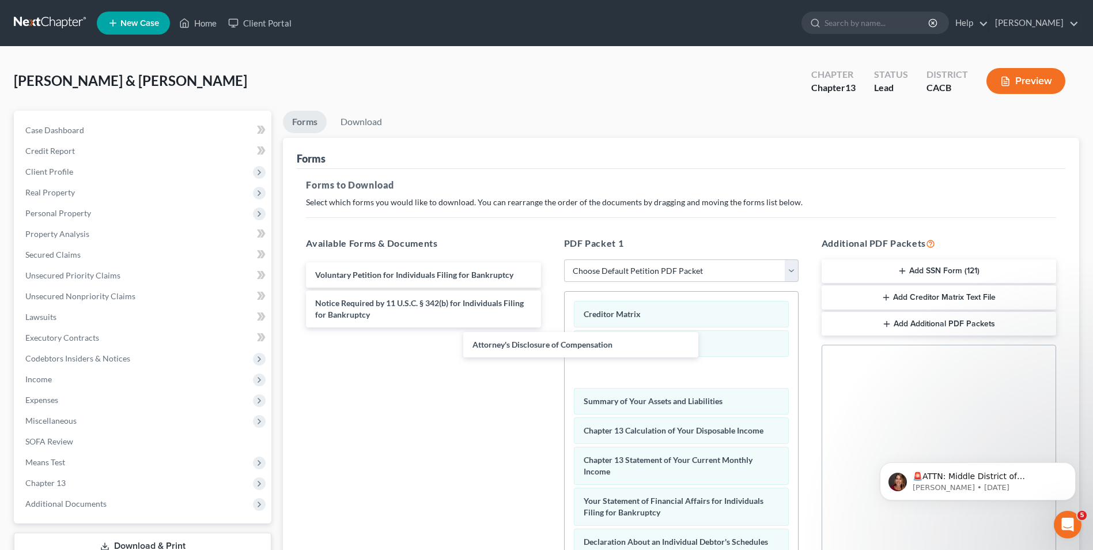
drag, startPoint x: 454, startPoint y: 346, endPoint x: 467, endPoint y: 348, distance: 13.4
click at [550, 327] on div "Attorney's Disclosure of Compensation Voluntary Petition for Individuals Filing…" at bounding box center [423, 294] width 253 height 65
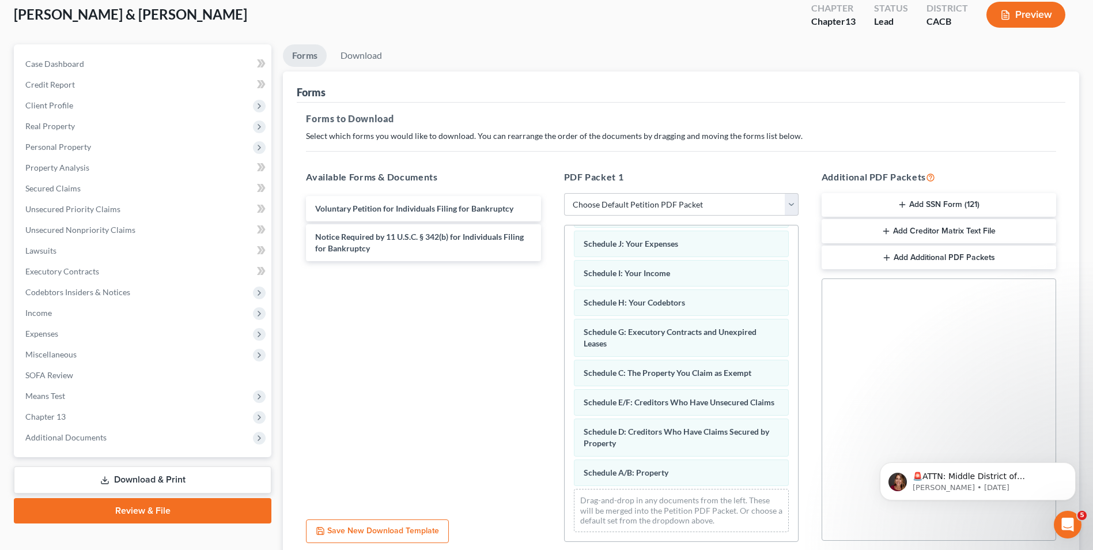
scroll to position [162, 0]
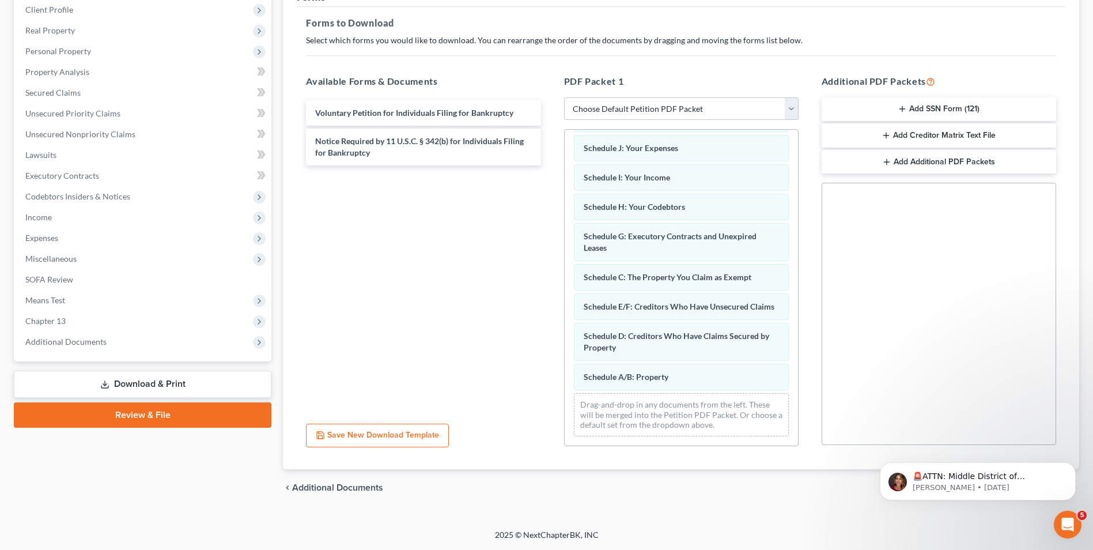
drag, startPoint x: 149, startPoint y: 384, endPoint x: 160, endPoint y: 382, distance: 10.6
click at [149, 384] on link "Download & Print" at bounding box center [143, 384] width 258 height 27
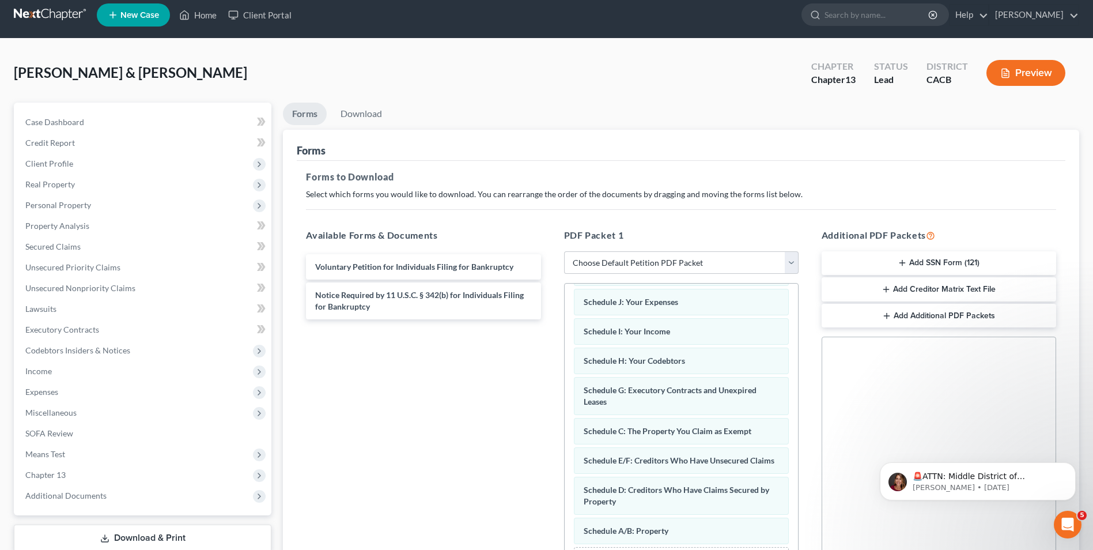
scroll to position [0, 0]
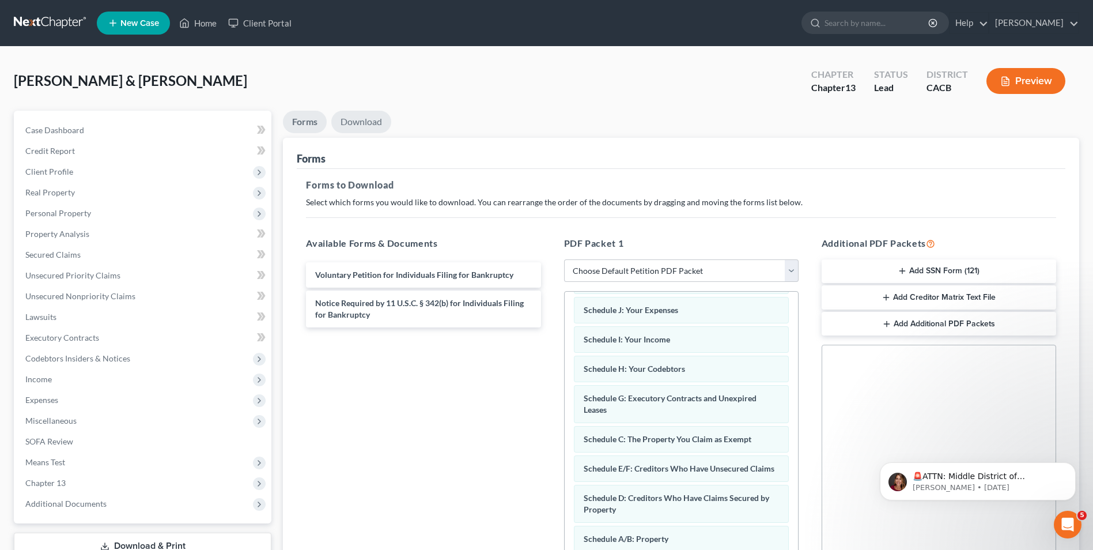
click at [369, 126] on link "Download" at bounding box center [361, 122] width 60 height 22
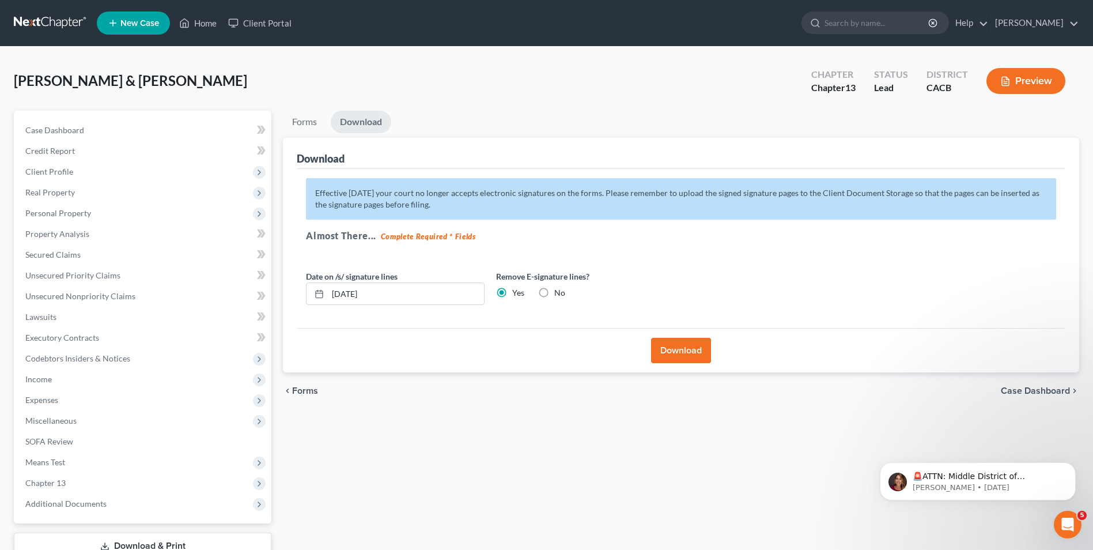
click at [699, 349] on button "Download" at bounding box center [681, 350] width 60 height 25
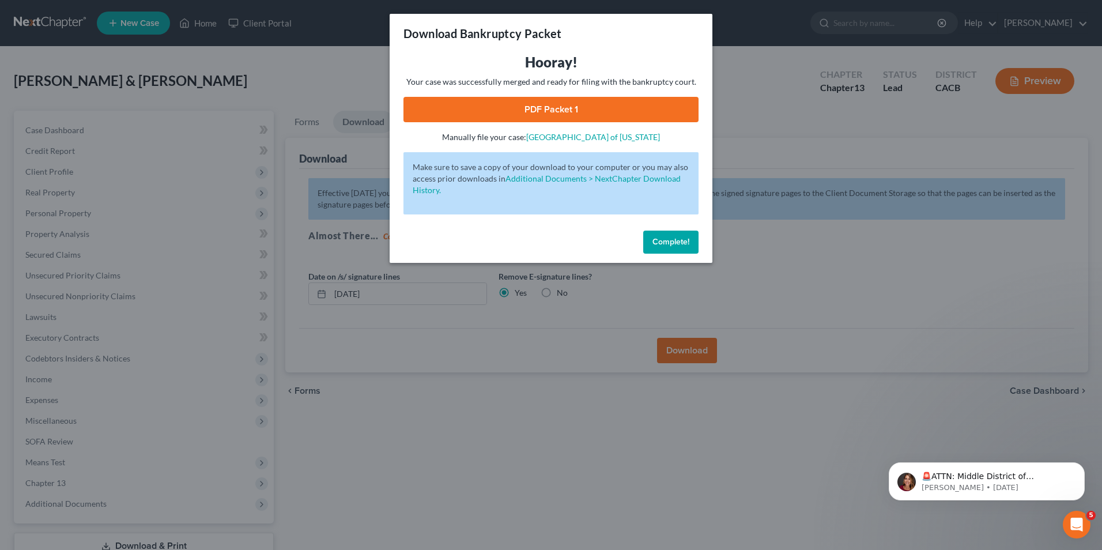
click at [577, 111] on link "PDF Packet 1" at bounding box center [550, 109] width 295 height 25
click at [656, 246] on span "Complete!" at bounding box center [670, 242] width 37 height 10
